Goal: Task Accomplishment & Management: Manage account settings

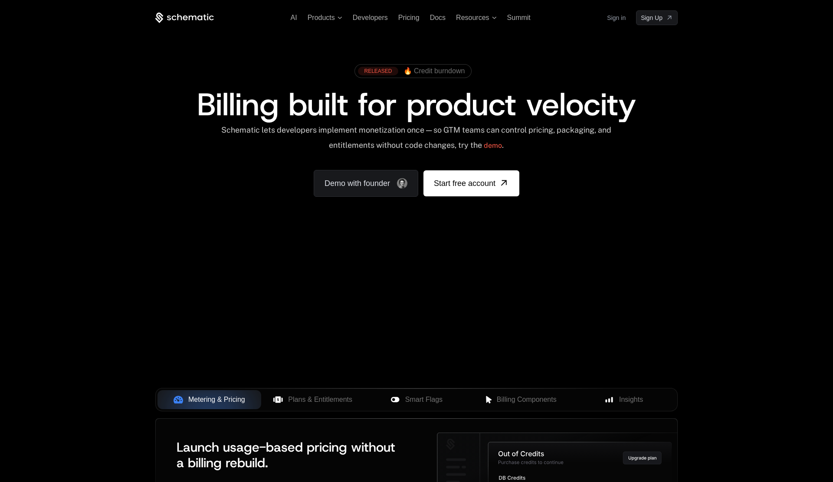
click at [621, 17] on link "Sign in" at bounding box center [616, 18] width 19 height 14
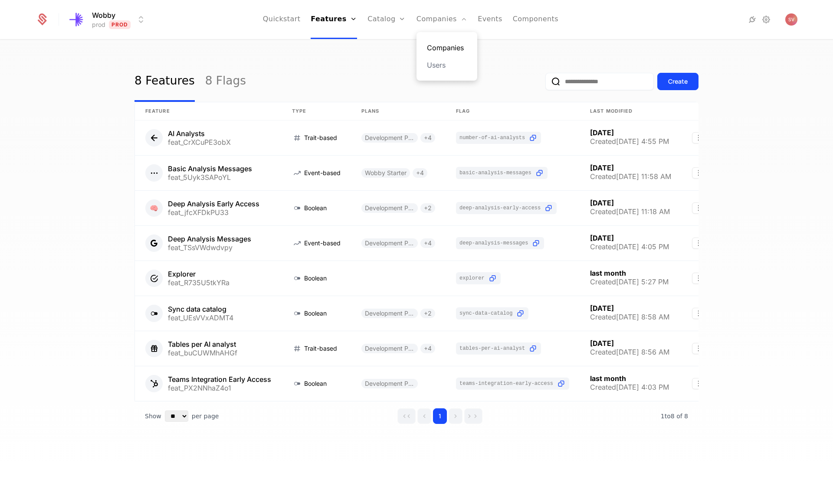
click at [438, 48] on link "Companies" at bounding box center [447, 48] width 40 height 10
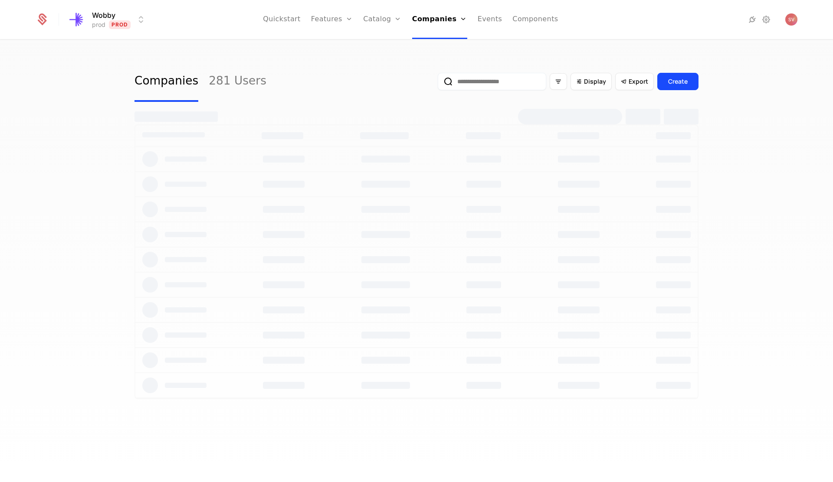
click at [491, 82] on input "email" at bounding box center [492, 81] width 108 height 17
type input "***"
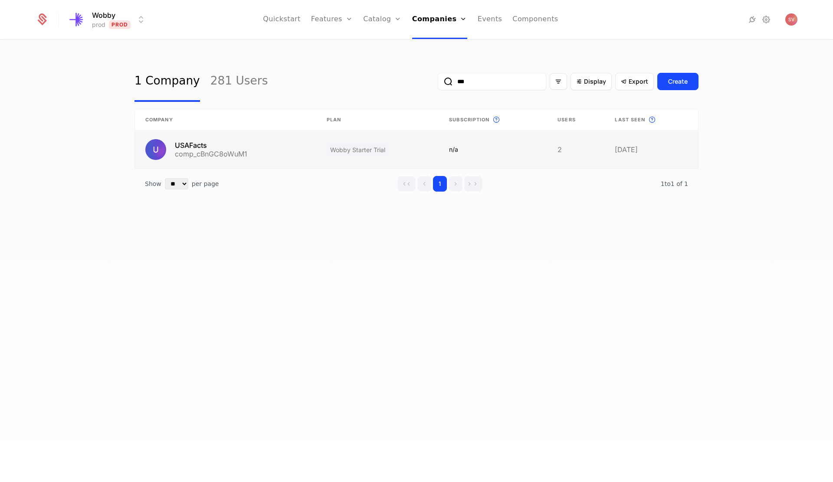
click at [193, 149] on link at bounding box center [225, 150] width 181 height 38
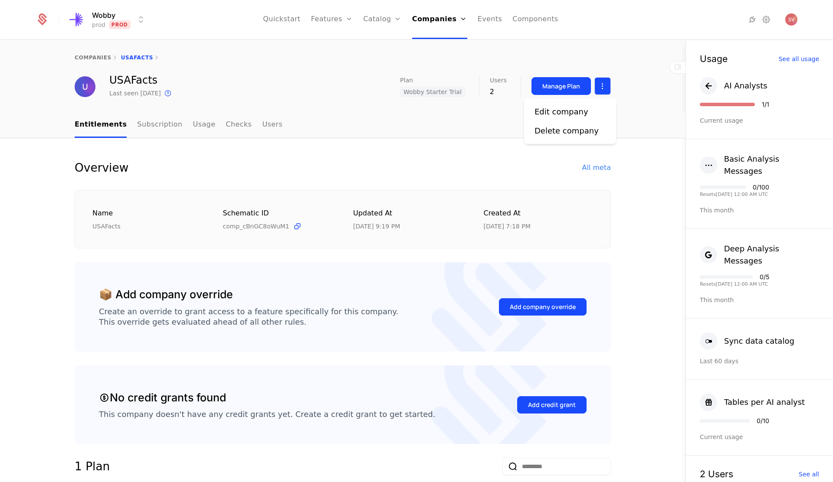
click at [603, 85] on html "Wobby prod Prod Quickstart Features Features Flags Catalog Plans Add Ons Credit…" at bounding box center [416, 241] width 833 height 482
click at [157, 127] on link "Subscription" at bounding box center [159, 125] width 45 height 26
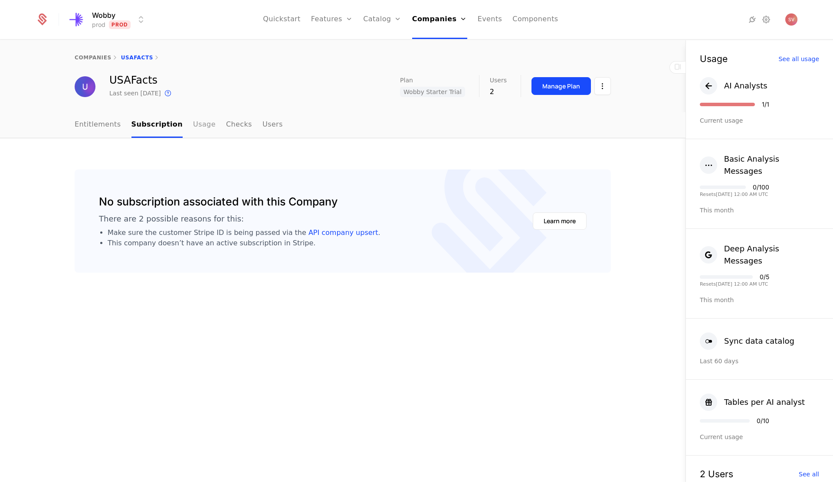
click at [197, 127] on link "Usage" at bounding box center [204, 125] width 23 height 26
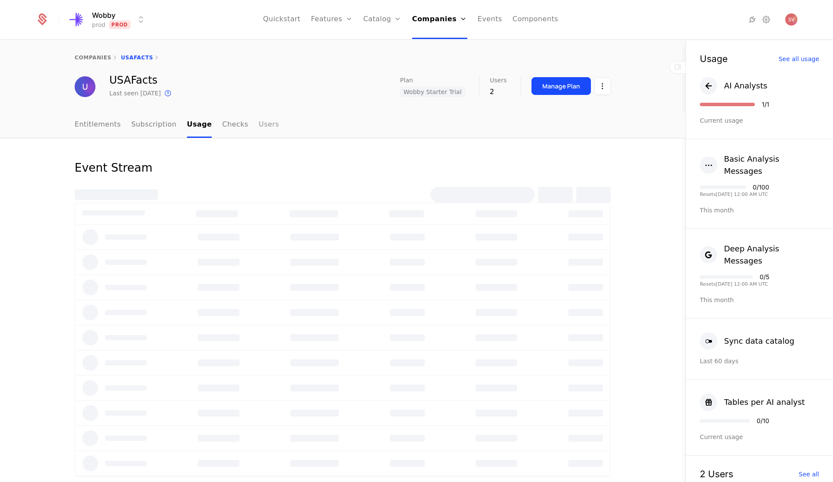
click at [259, 126] on link "Users" at bounding box center [269, 125] width 20 height 26
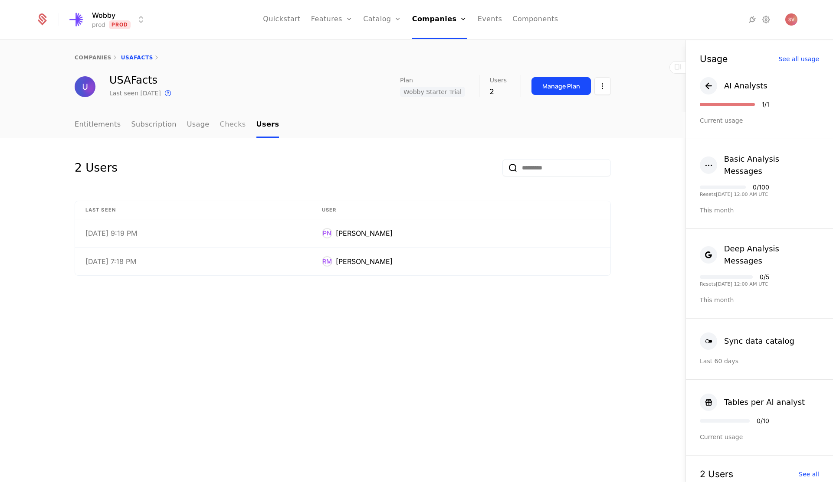
click at [221, 126] on link "Checks" at bounding box center [233, 125] width 26 height 26
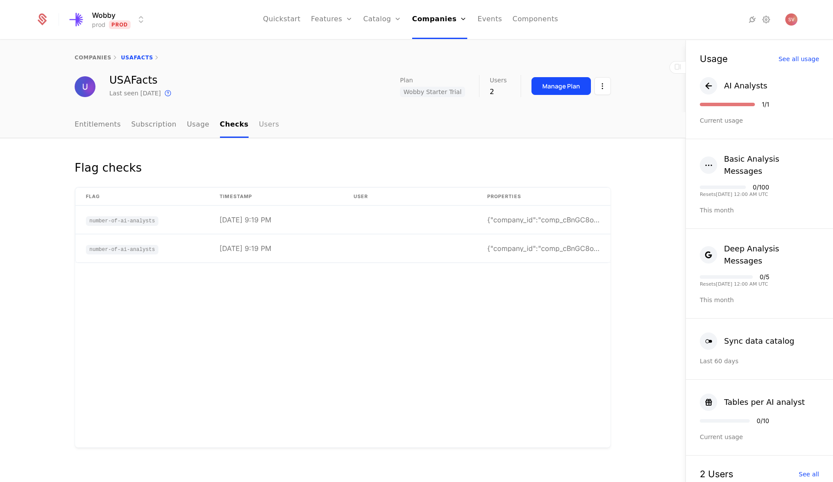
click at [259, 126] on link "Users" at bounding box center [269, 125] width 20 height 26
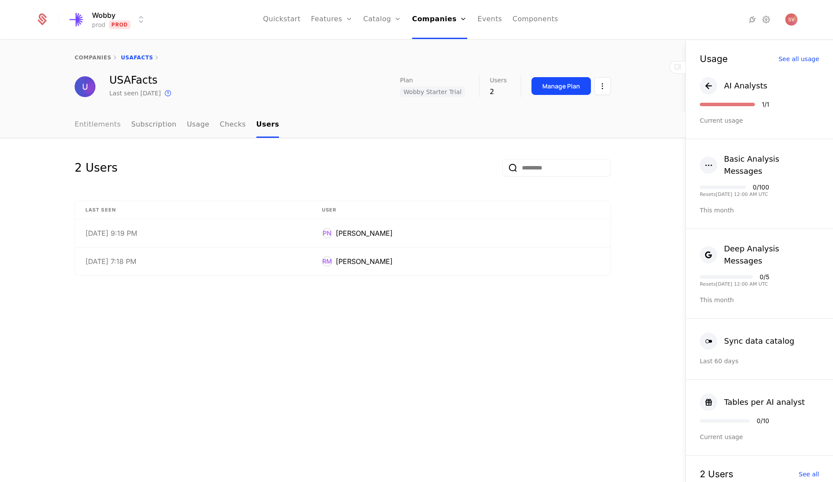
click at [111, 124] on link "Entitlements" at bounding box center [98, 125] width 46 height 26
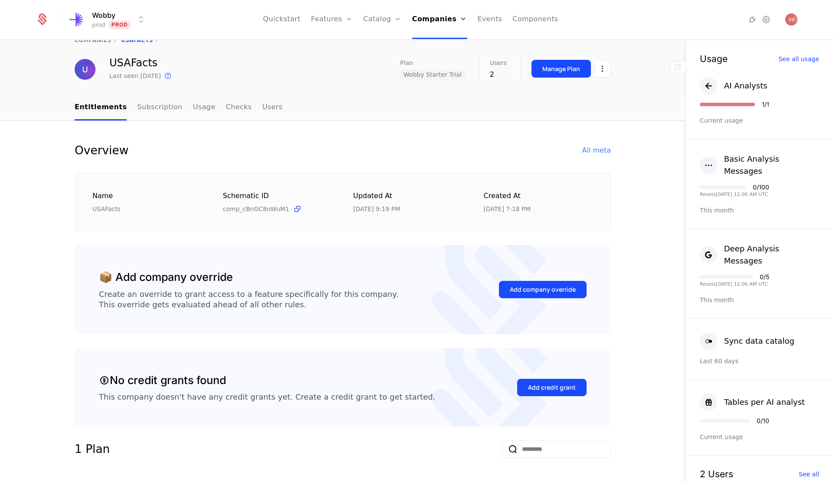
scroll to position [19, 0]
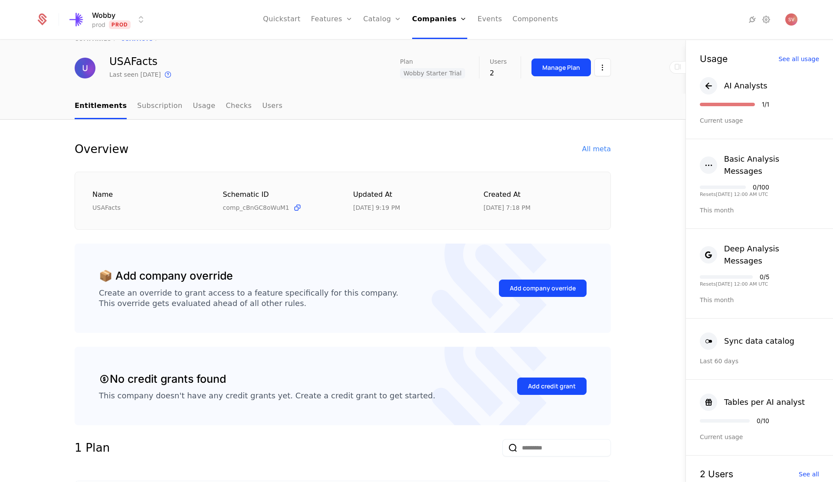
click at [271, 207] on span "comp_cBnGC8oWuM1" at bounding box center [256, 207] width 66 height 9
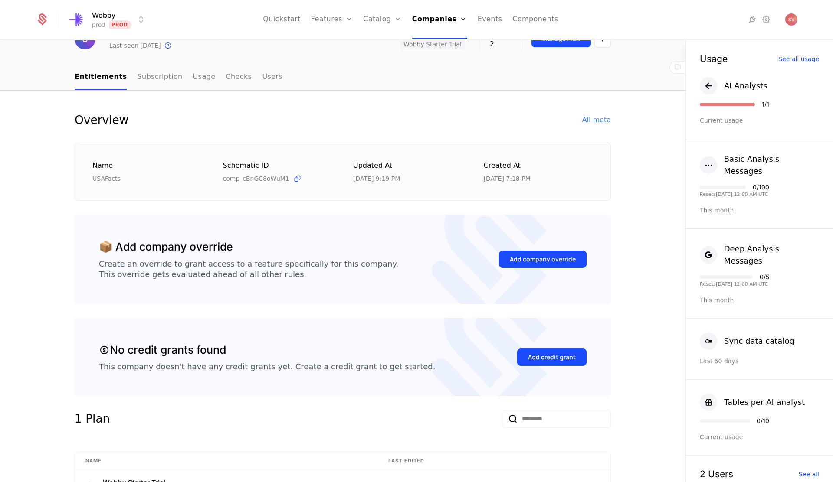
scroll to position [0, 0]
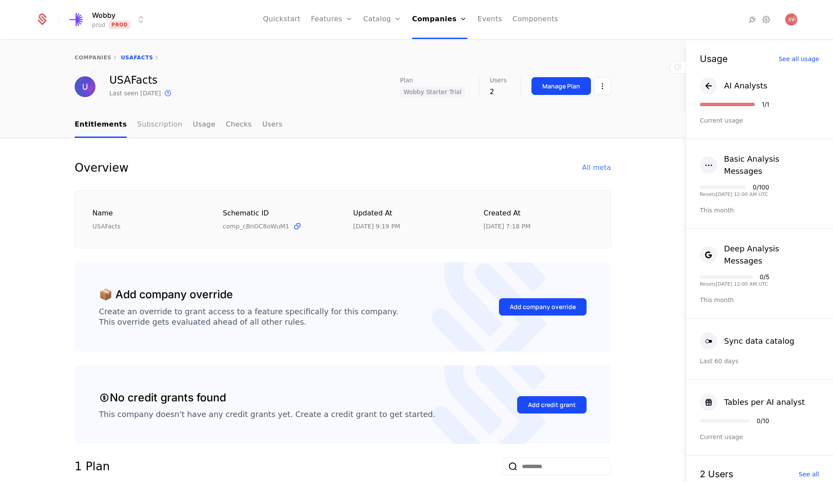
click at [148, 125] on link "Subscription" at bounding box center [159, 125] width 45 height 26
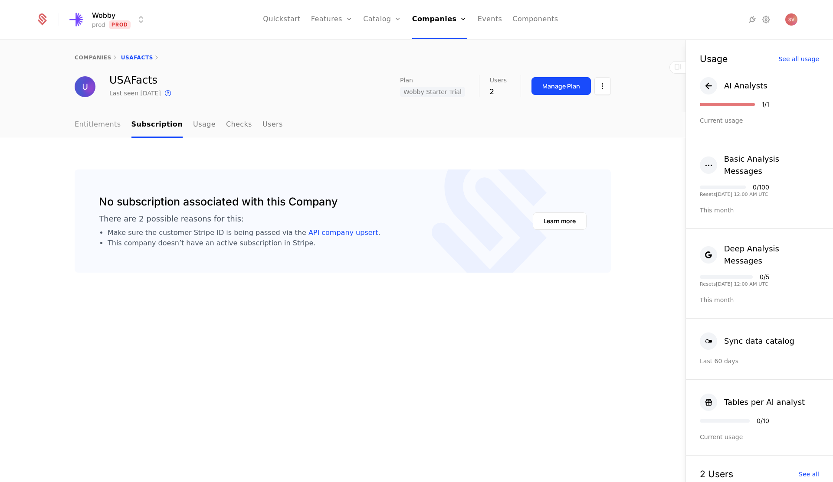
click at [107, 125] on link "Entitlements" at bounding box center [98, 125] width 46 height 26
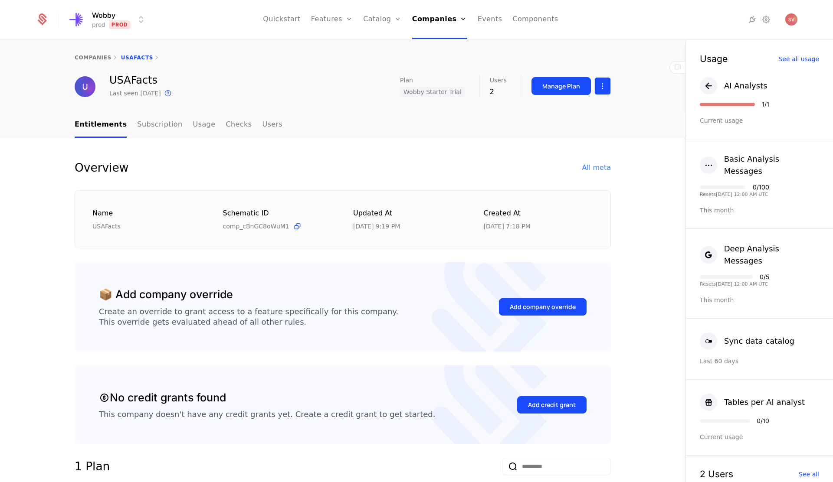
click at [601, 88] on html "Wobby prod Prod Quickstart Features Features Flags Catalog Plans Add Ons Credit…" at bounding box center [416, 241] width 833 height 482
click at [583, 112] on div "Edit company" at bounding box center [564, 112] width 61 height 12
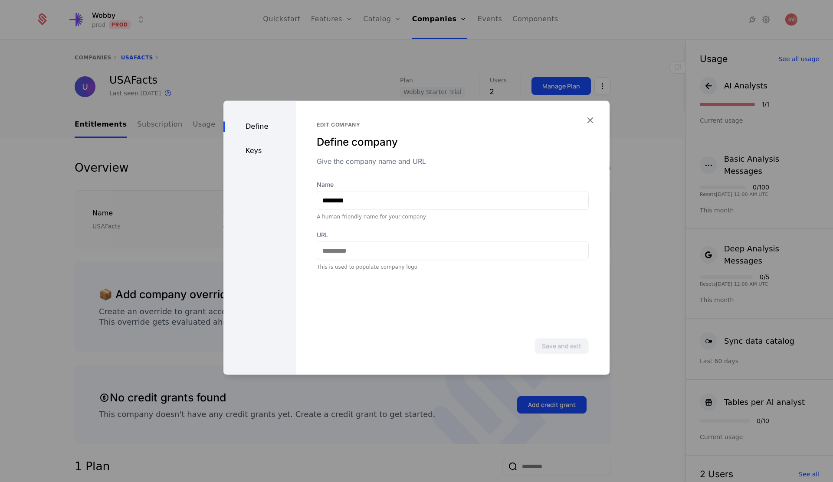
click at [254, 153] on div "Keys" at bounding box center [259, 151] width 72 height 10
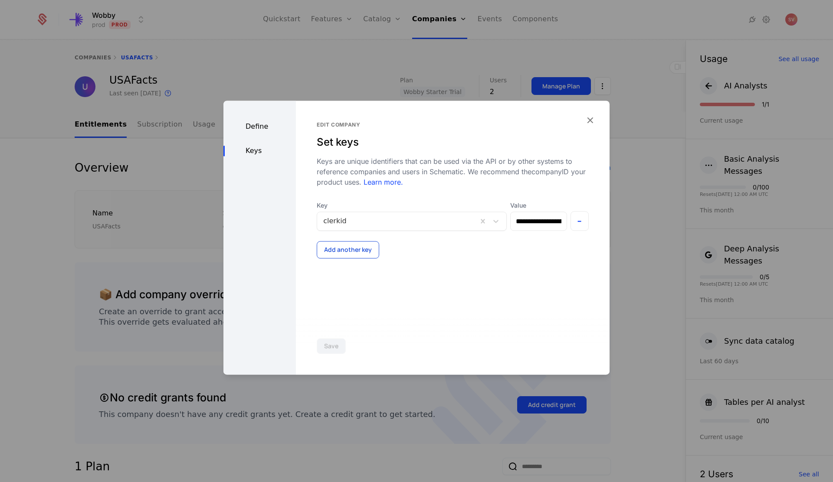
click at [345, 251] on button "Add another key" at bounding box center [348, 249] width 62 height 17
click at [344, 262] on div at bounding box center [393, 261] width 141 height 12
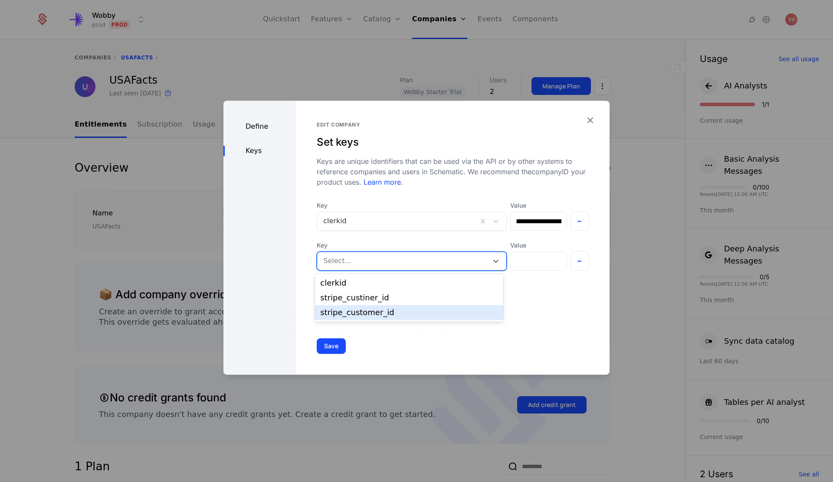
click at [342, 312] on div "stripe_customer_id" at bounding box center [409, 313] width 178 height 8
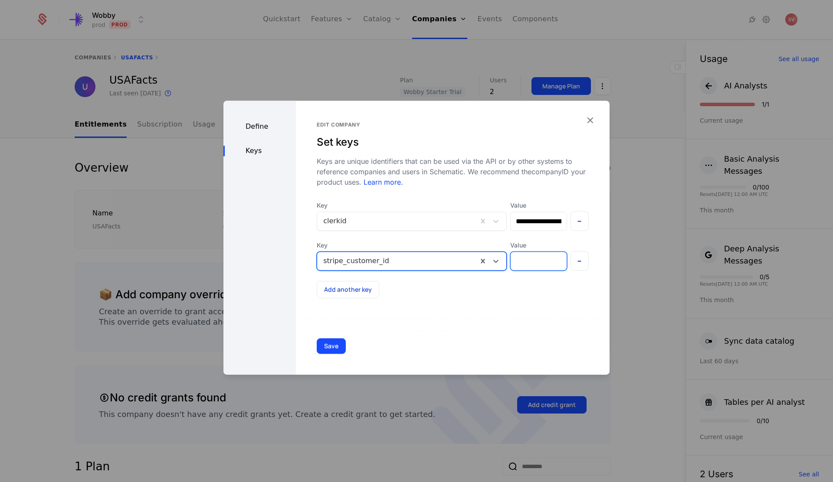
click at [542, 261] on input "Value" at bounding box center [539, 261] width 56 height 18
paste input "**********"
type input "**********"
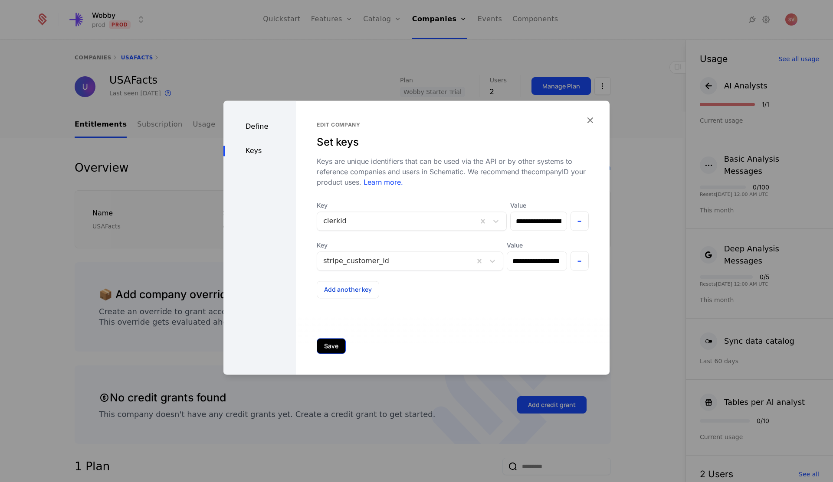
click at [331, 348] on button "Save" at bounding box center [331, 346] width 29 height 16
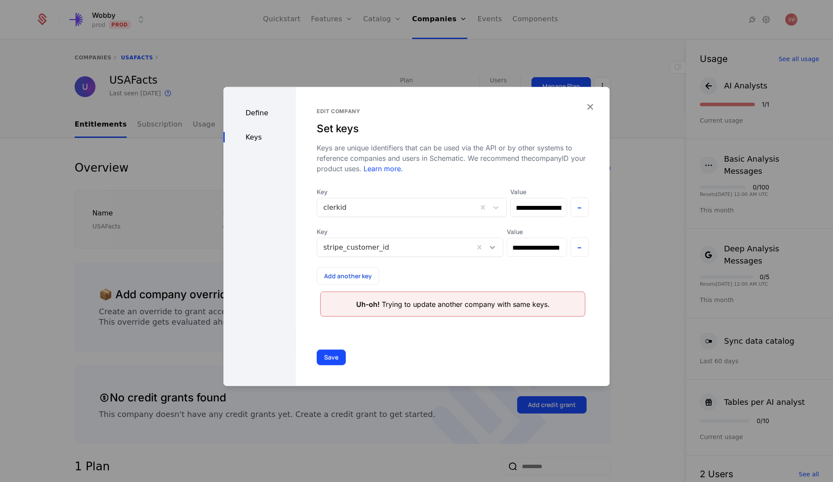
click at [492, 248] on icon at bounding box center [492, 247] width 5 height 3
click at [493, 248] on icon at bounding box center [492, 247] width 5 height 3
click at [589, 108] on icon "button" at bounding box center [589, 106] width 11 height 11
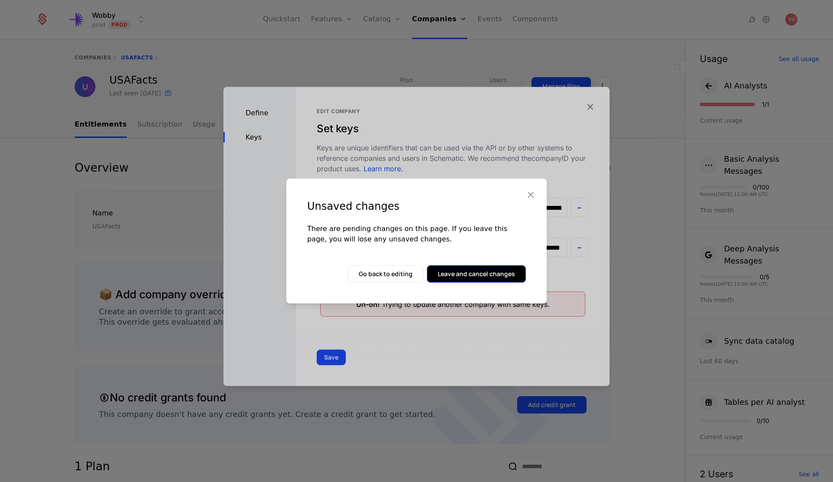
click at [448, 275] on button "Leave and cancel changes" at bounding box center [476, 273] width 99 height 17
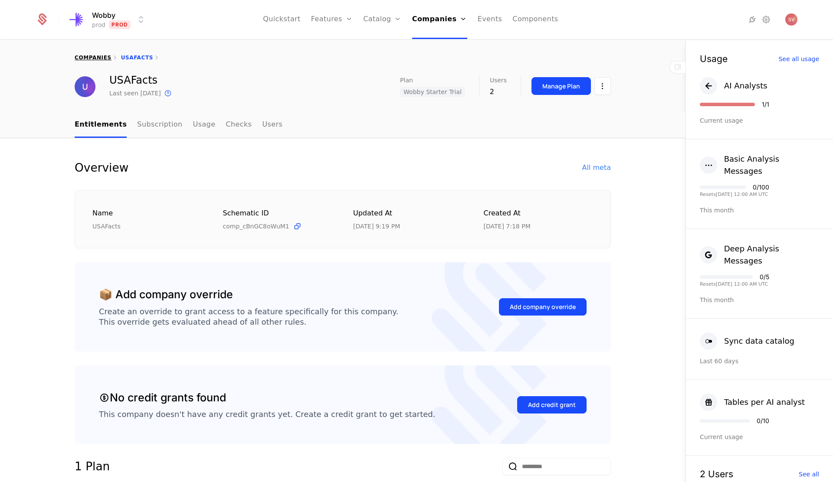
click at [102, 58] on link "companies" at bounding box center [93, 58] width 37 height 6
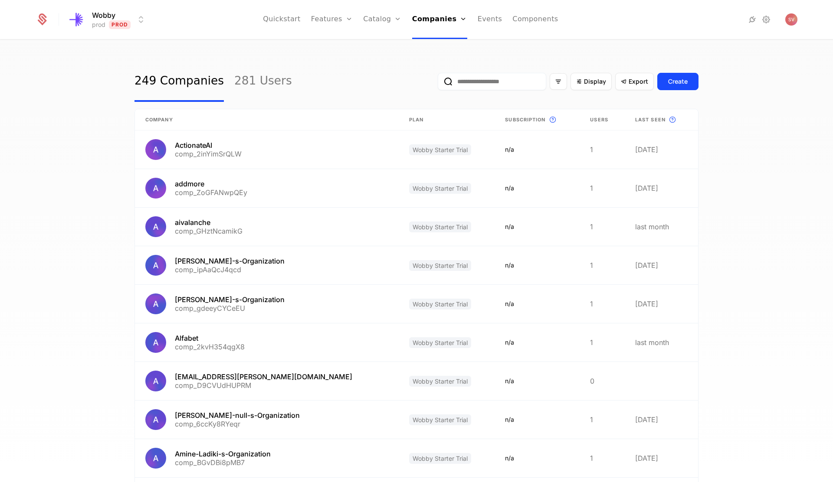
click at [482, 85] on input "email" at bounding box center [492, 81] width 108 height 17
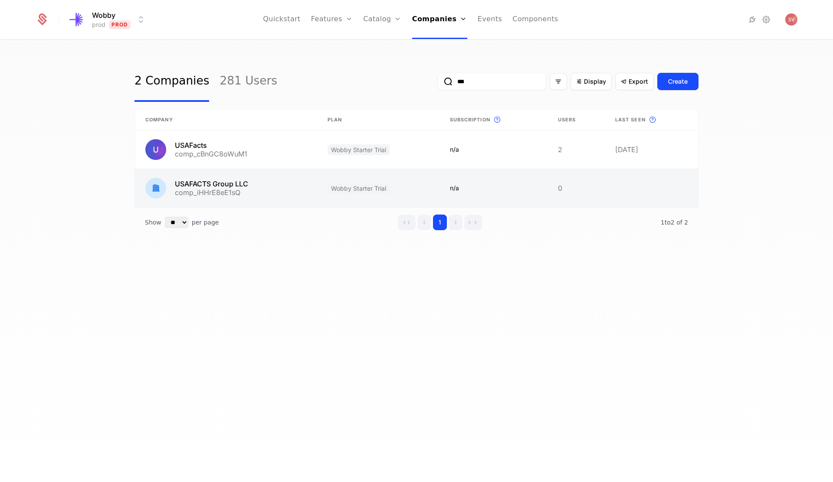
type input "***"
click at [212, 188] on link at bounding box center [226, 188] width 182 height 38
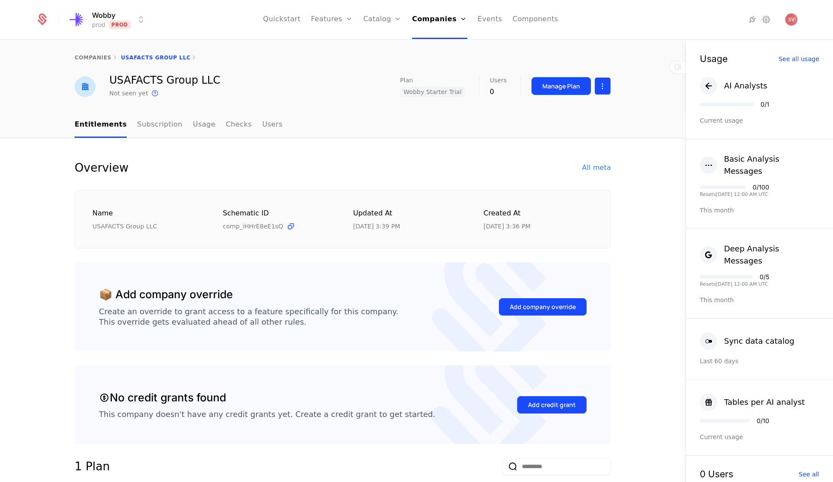
click at [601, 87] on html "Wobby prod Prod Quickstart Features Features Flags Catalog Plans Add Ons Credit…" at bounding box center [416, 241] width 833 height 482
click at [563, 136] on div "Delete company" at bounding box center [566, 131] width 64 height 12
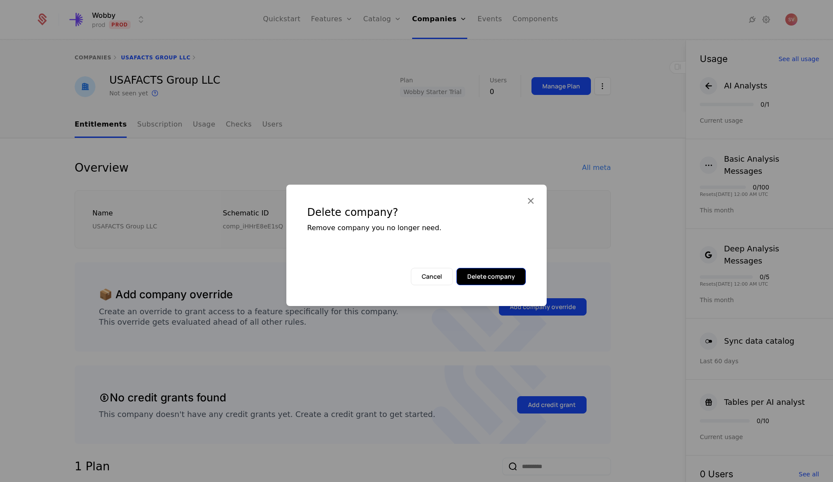
click at [490, 282] on button "Delete company" at bounding box center [490, 276] width 69 height 17
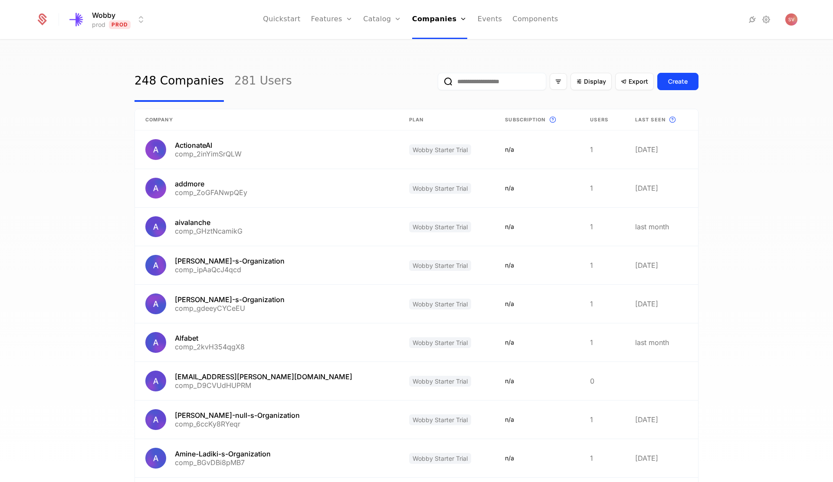
click at [514, 85] on input "email" at bounding box center [492, 81] width 108 height 17
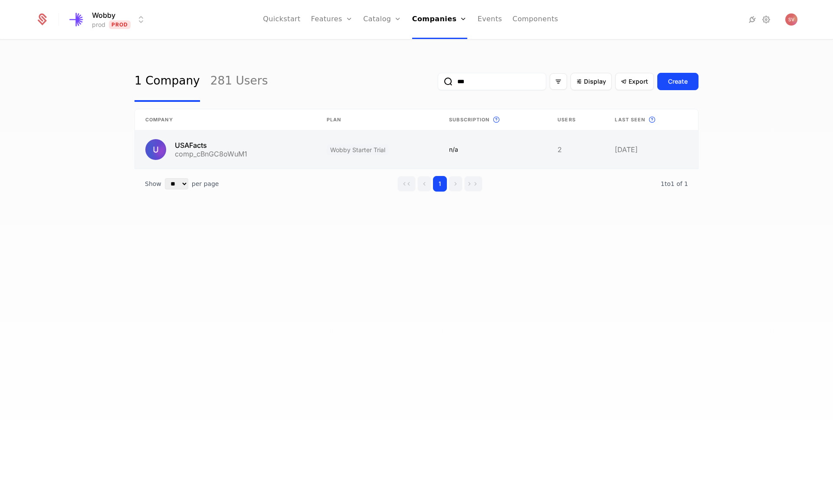
type input "***"
click at [258, 156] on link at bounding box center [225, 150] width 181 height 38
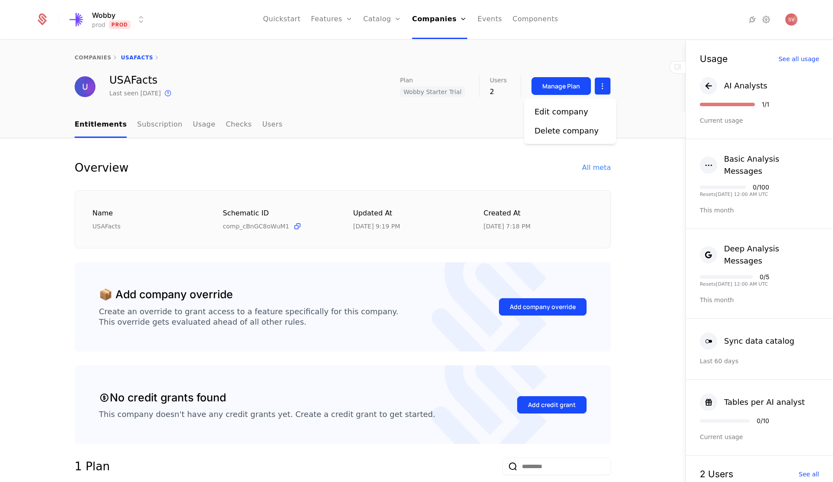
click at [606, 85] on html "Wobby prod Prod Quickstart Features Features Flags Catalog Plans Add Ons Credit…" at bounding box center [416, 241] width 833 height 482
click at [578, 113] on div "Edit company" at bounding box center [561, 112] width 54 height 12
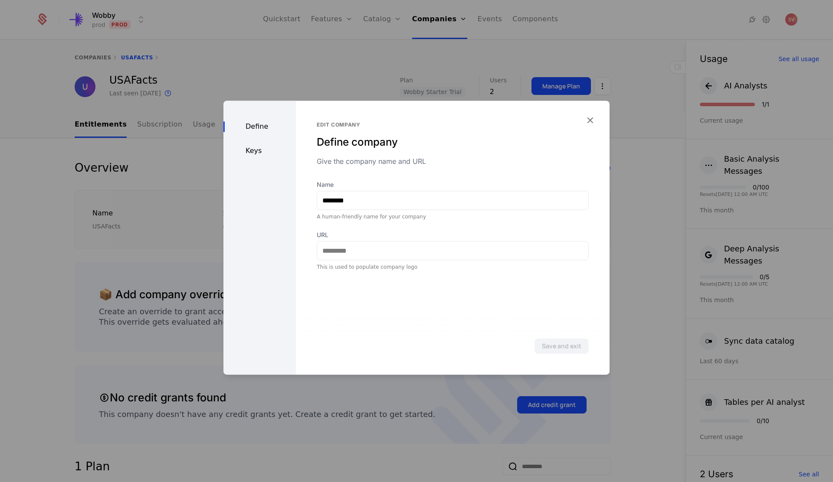
click at [250, 148] on div "Keys" at bounding box center [259, 151] width 72 height 10
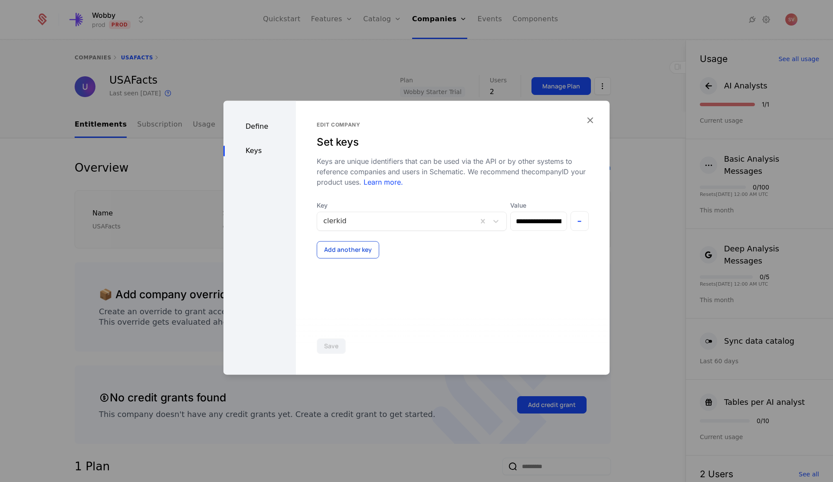
click at [360, 250] on button "Add another key" at bounding box center [348, 249] width 62 height 17
click at [357, 264] on div at bounding box center [402, 261] width 159 height 12
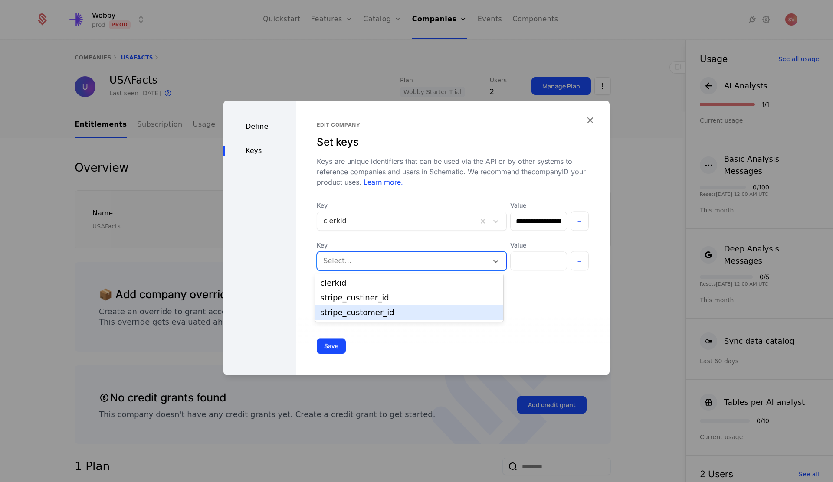
click at [344, 310] on div "stripe_customer_id" at bounding box center [409, 313] width 178 height 8
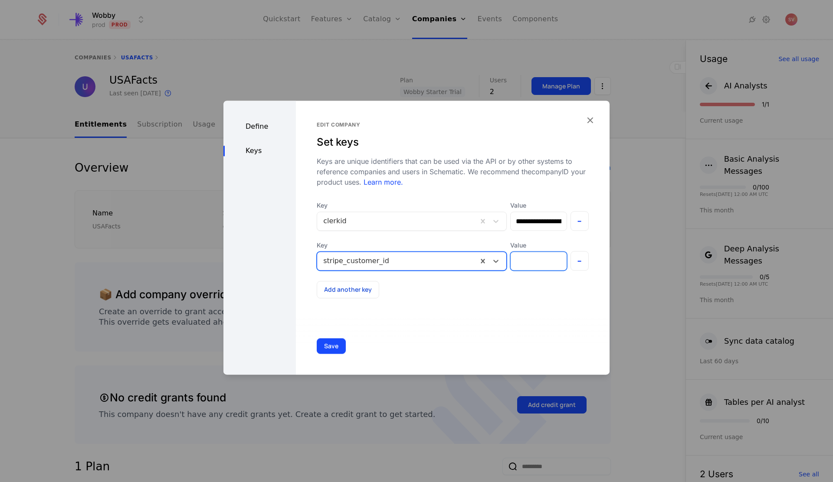
click at [531, 267] on input "Value" at bounding box center [539, 261] width 56 height 18
paste input "**********"
type input "**********"
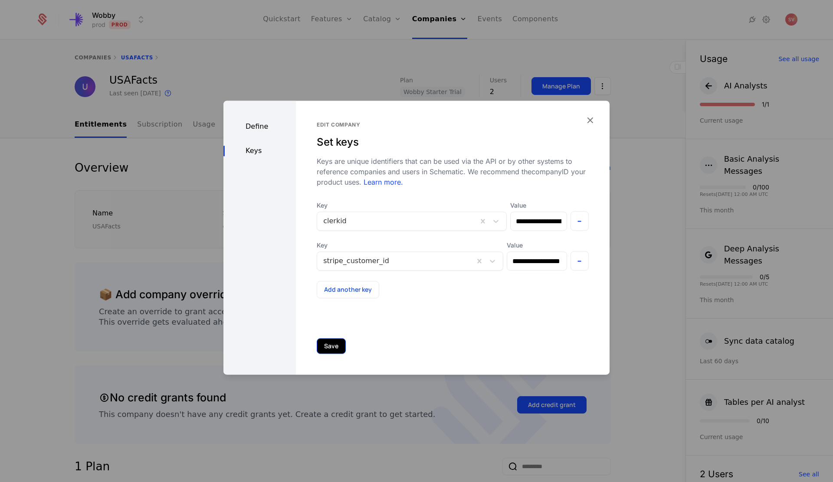
click at [328, 344] on button "Save" at bounding box center [331, 346] width 29 height 16
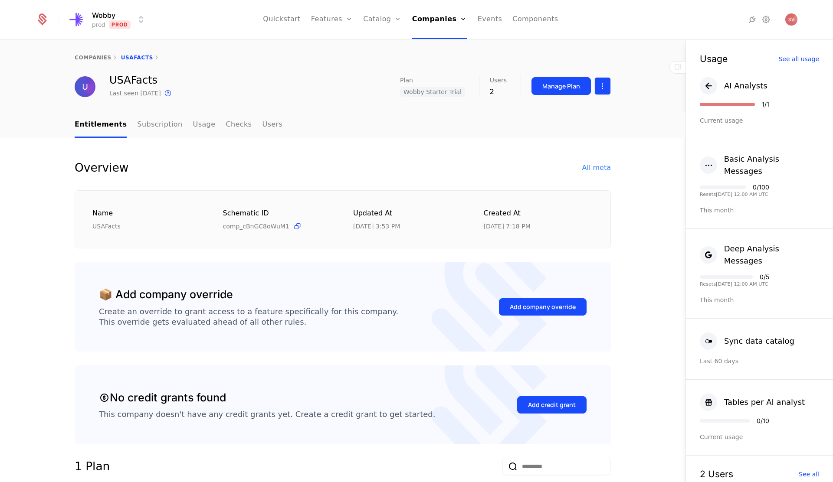
click at [598, 91] on html "Wobby prod Prod Quickstart Features Features Flags Catalog Plans Add Ons Credit…" at bounding box center [416, 241] width 833 height 482
click at [576, 111] on div "Edit company" at bounding box center [561, 112] width 54 height 12
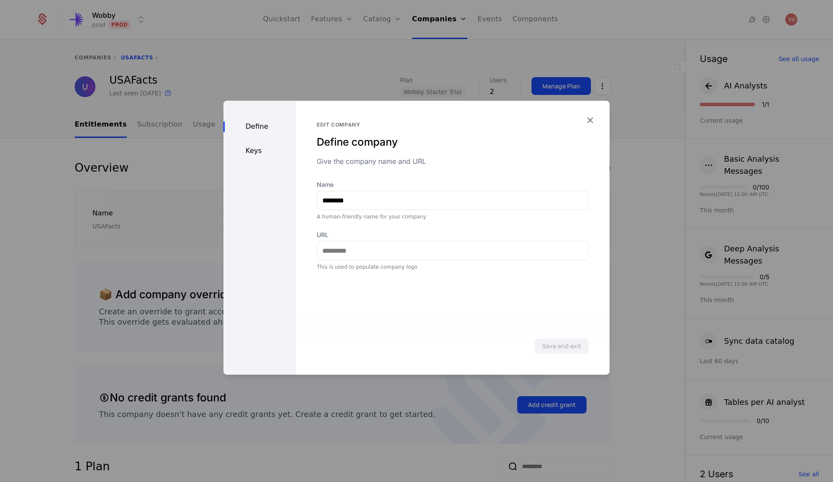
click at [262, 149] on div "Keys" at bounding box center [259, 151] width 72 height 10
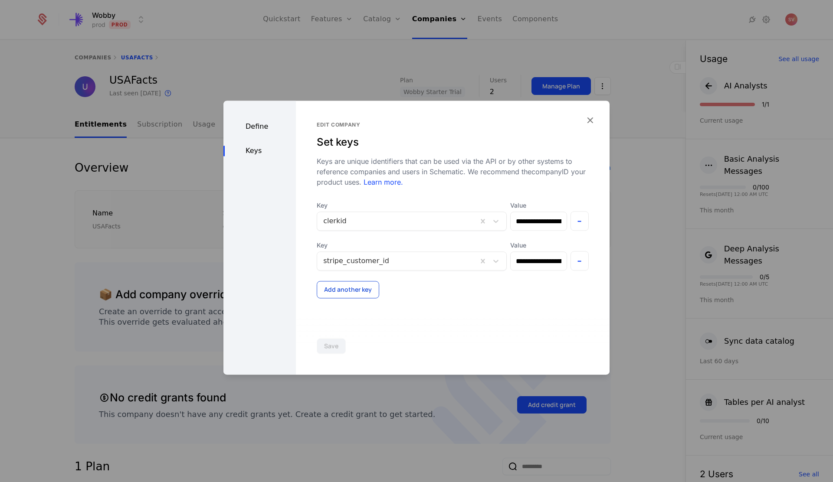
click at [344, 285] on button "Add another key" at bounding box center [348, 289] width 62 height 17
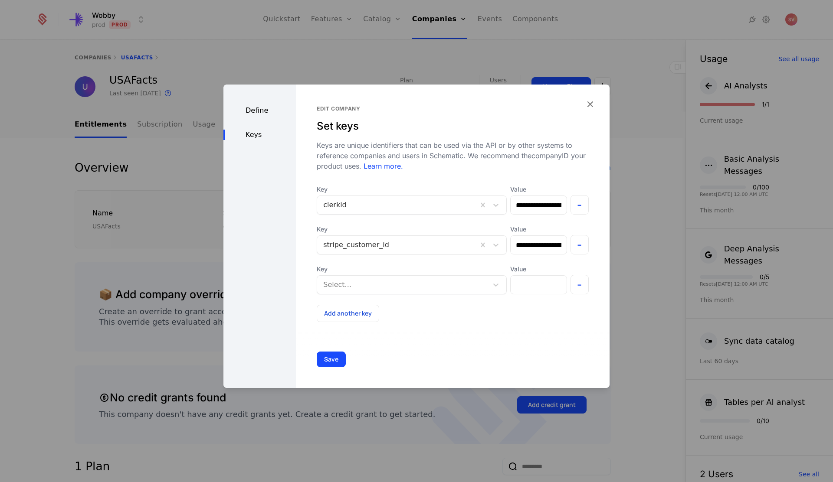
click at [357, 282] on div at bounding box center [402, 285] width 159 height 12
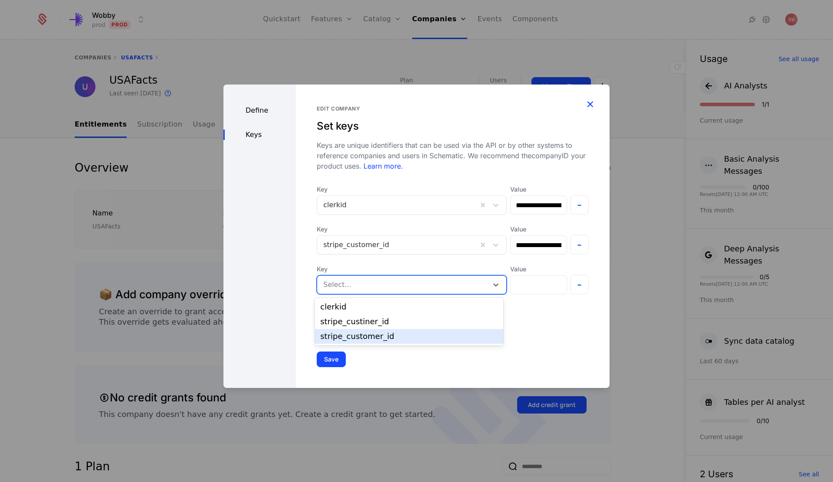
click at [591, 102] on icon "button" at bounding box center [589, 103] width 11 height 11
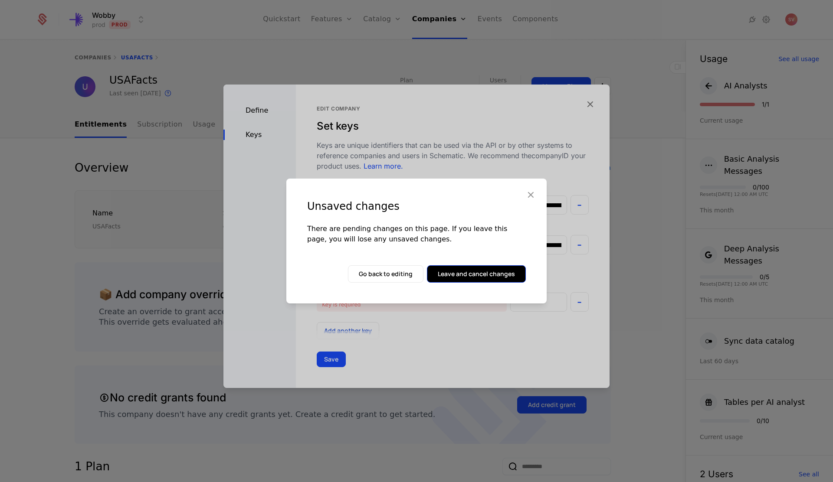
click at [449, 275] on button "Leave and cancel changes" at bounding box center [476, 273] width 99 height 17
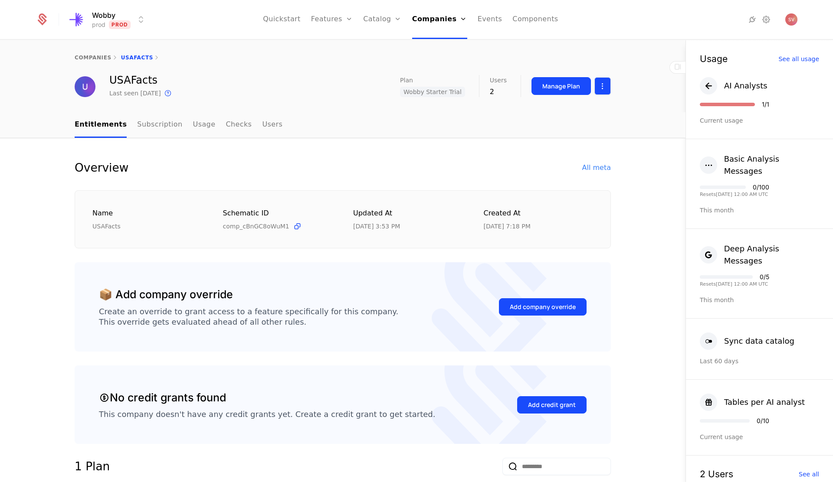
click at [602, 90] on html "Wobby prod Prod Quickstart Features Features Flags Catalog Plans Add Ons Credit…" at bounding box center [416, 241] width 833 height 482
click at [574, 109] on div "Edit company" at bounding box center [561, 112] width 54 height 12
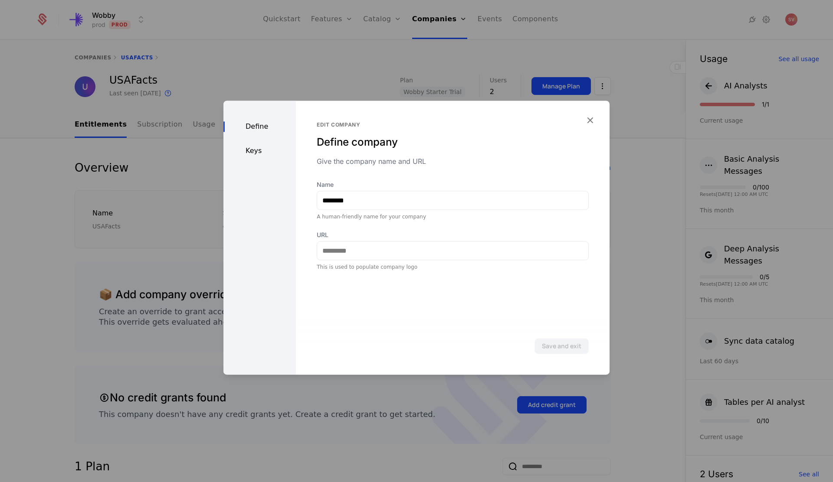
click at [252, 154] on div "Keys" at bounding box center [259, 151] width 72 height 10
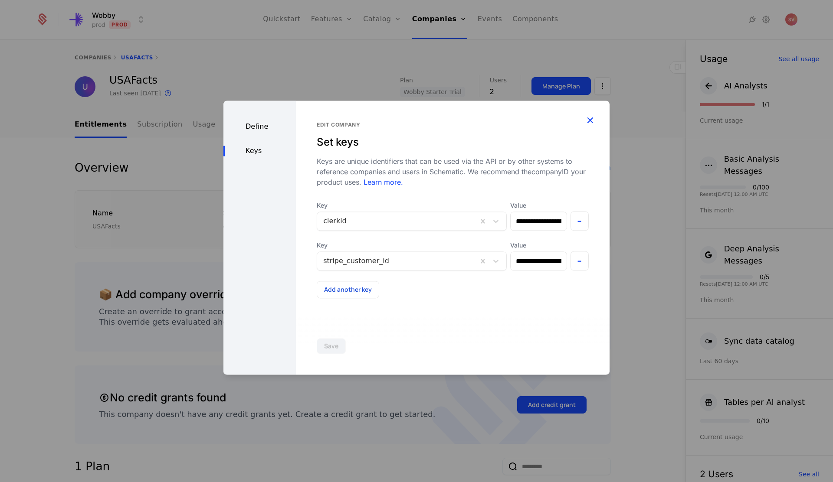
click at [591, 121] on icon "button" at bounding box center [589, 120] width 11 height 11
